Goal: Transaction & Acquisition: Purchase product/service

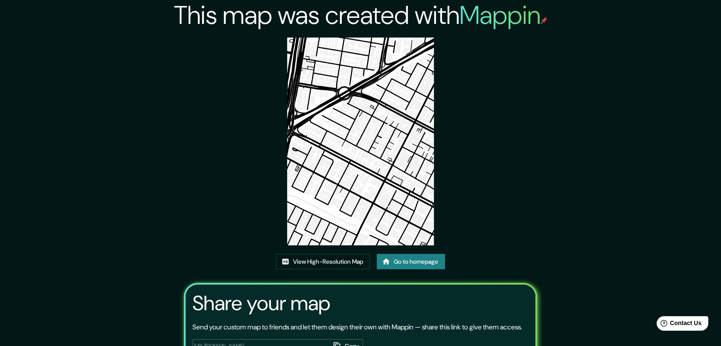
click at [416, 255] on link "Go to homepage" at bounding box center [411, 262] width 68 height 16
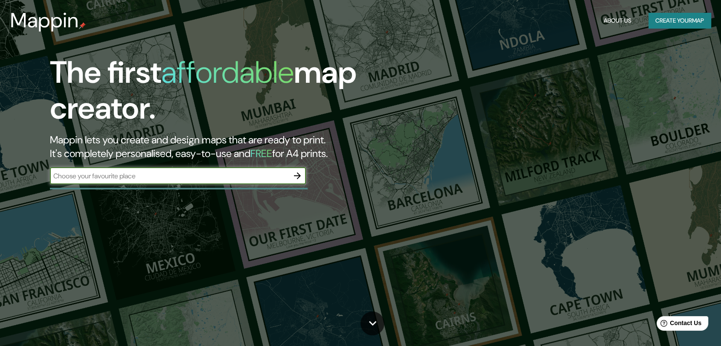
click at [167, 182] on div "​" at bounding box center [178, 175] width 256 height 17
type input "BOGOTA"
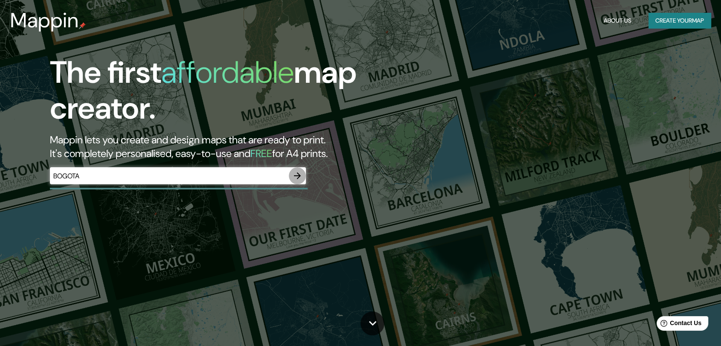
click at [296, 170] on button "button" at bounding box center [297, 175] width 17 height 17
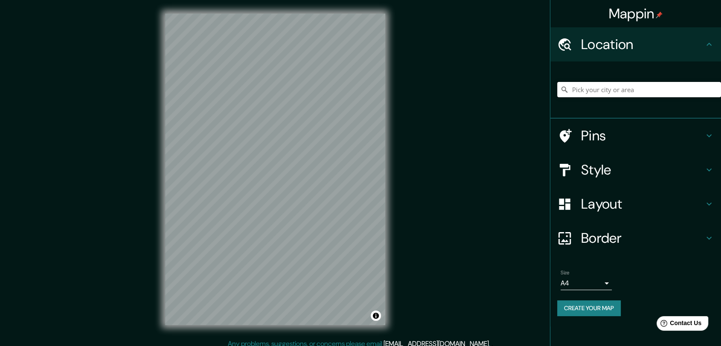
click at [628, 88] on input "Pick your city or area" at bounding box center [639, 89] width 164 height 15
type input "[GEOGRAPHIC_DATA], [GEOGRAPHIC_DATA]"
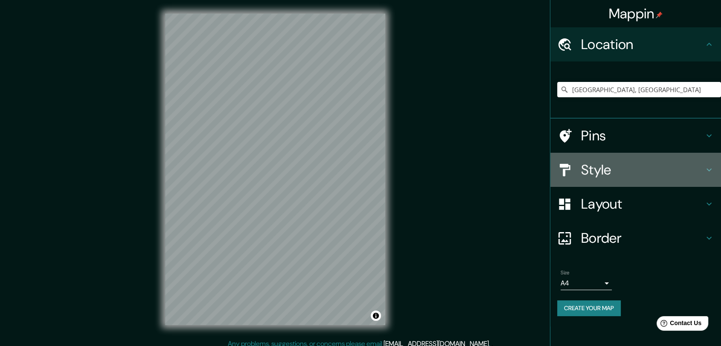
click at [698, 174] on h4 "Style" at bounding box center [642, 169] width 123 height 17
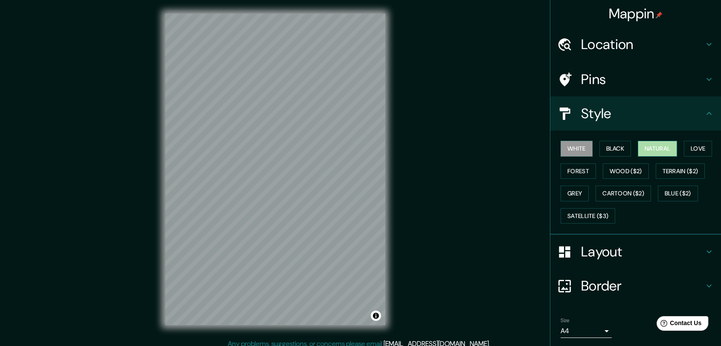
click at [662, 146] on button "Natural" at bounding box center [657, 149] width 39 height 16
click at [243, 151] on div at bounding box center [243, 150] width 7 height 7
click at [249, 178] on div at bounding box center [251, 176] width 7 height 7
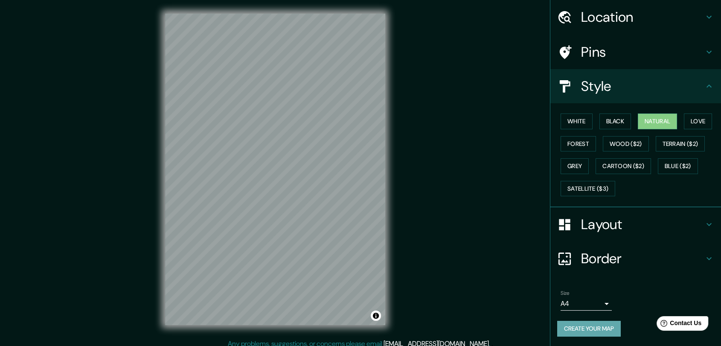
click at [589, 322] on button "Create your map" at bounding box center [589, 329] width 64 height 16
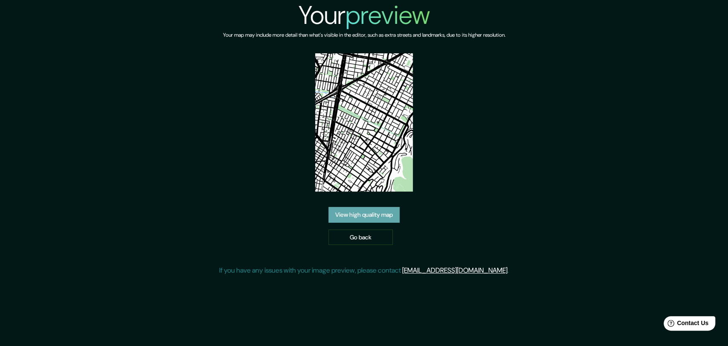
click at [369, 215] on link "View high quality map" at bounding box center [363, 215] width 71 height 16
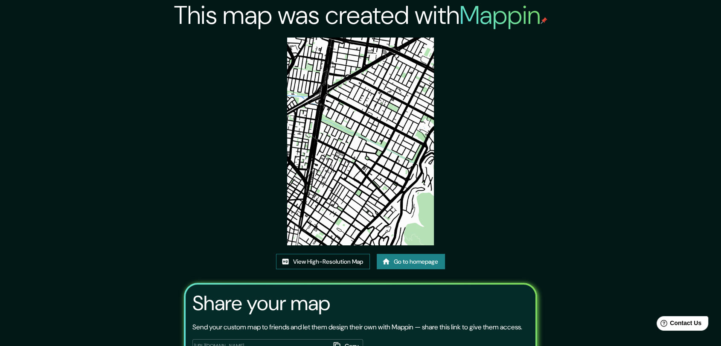
drag, startPoint x: 364, startPoint y: 107, endPoint x: 337, endPoint y: 257, distance: 152.4
click at [337, 257] on link "View High-Resolution Map" at bounding box center [323, 262] width 94 height 16
